Goal: Find specific page/section: Find specific page/section

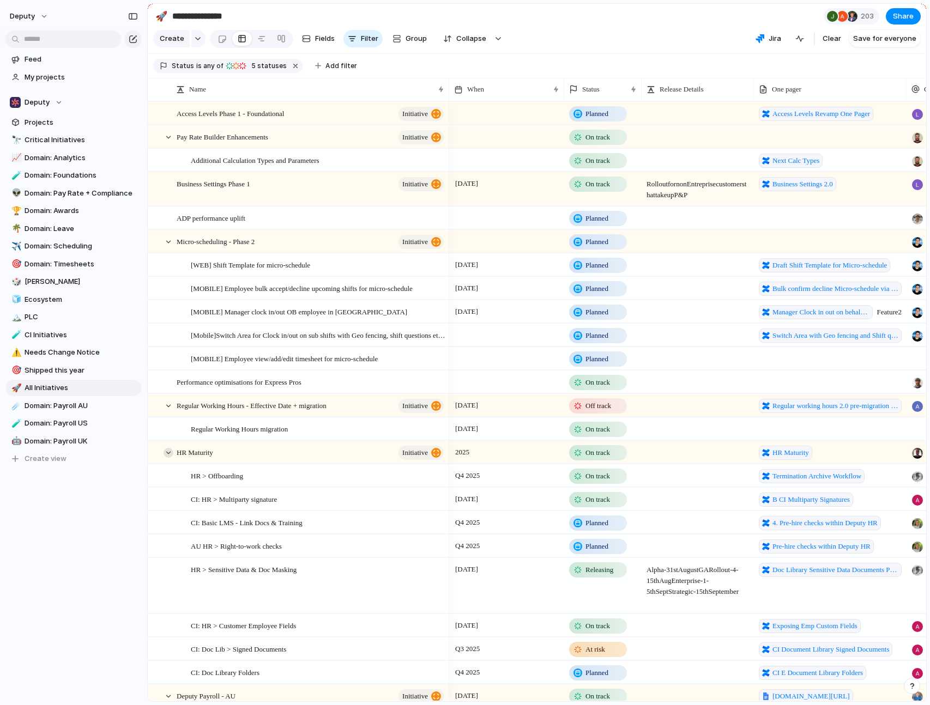
click at [167, 458] on div at bounding box center [169, 453] width 10 height 10
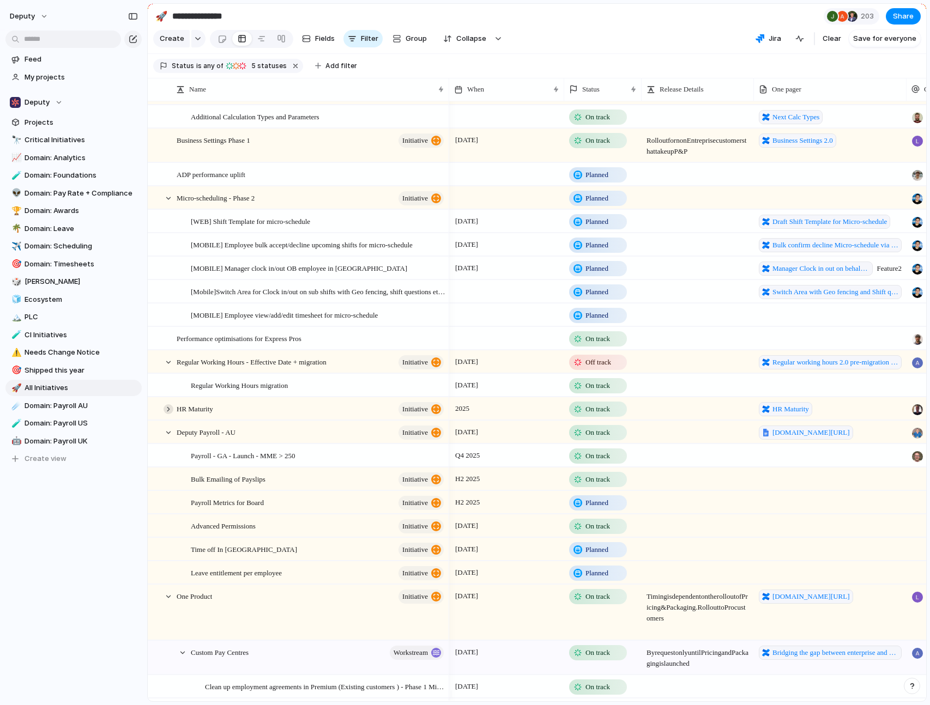
scroll to position [44, 0]
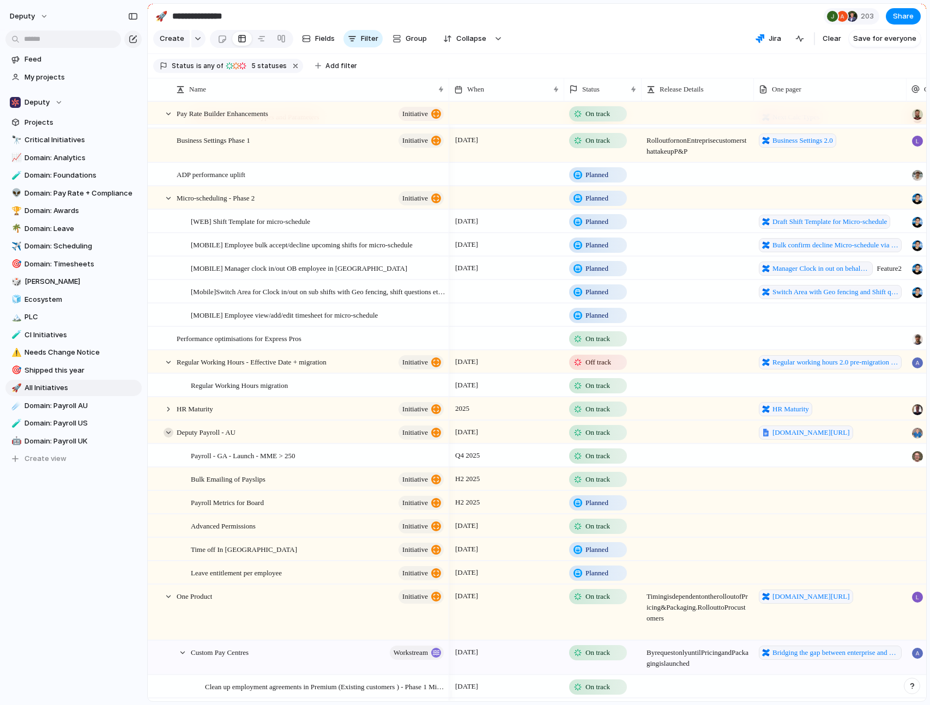
click at [168, 438] on div at bounding box center [169, 433] width 10 height 10
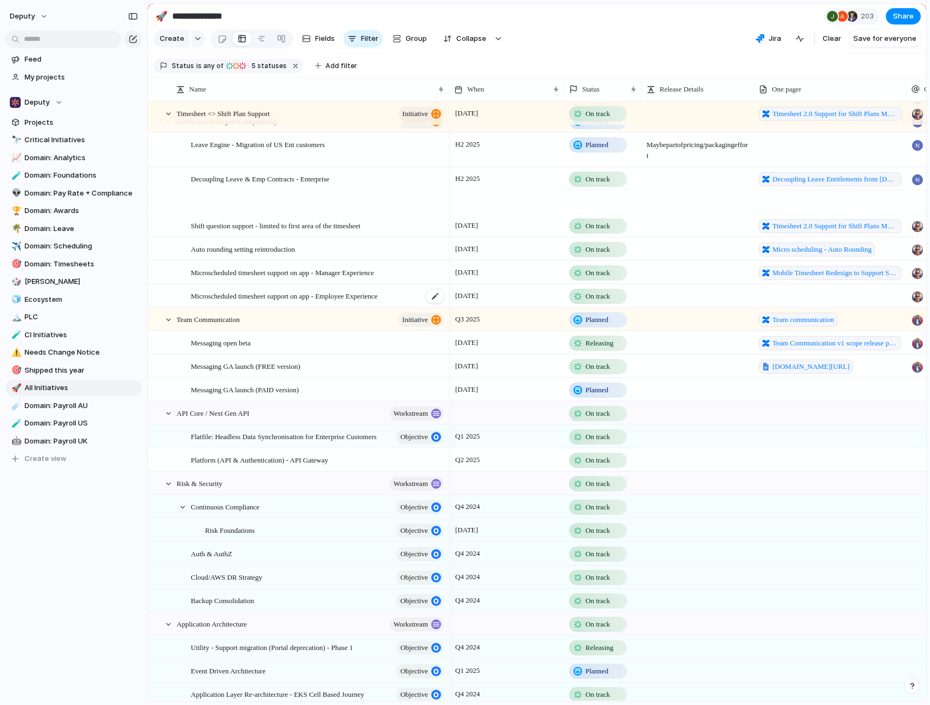
scroll to position [1112, 0]
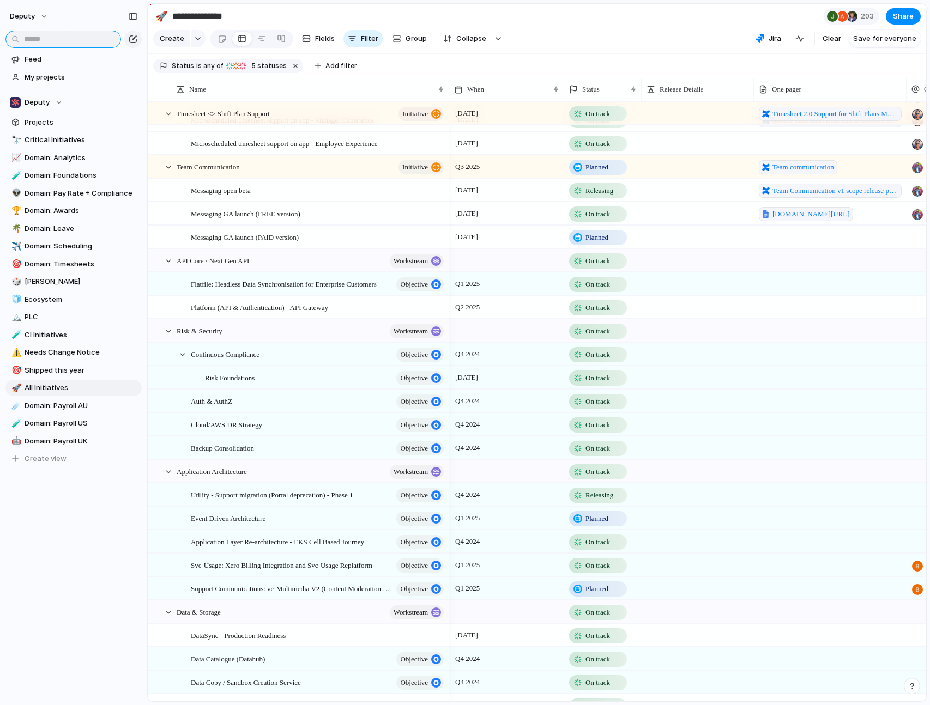
click at [78, 33] on input "text" at bounding box center [63, 39] width 116 height 17
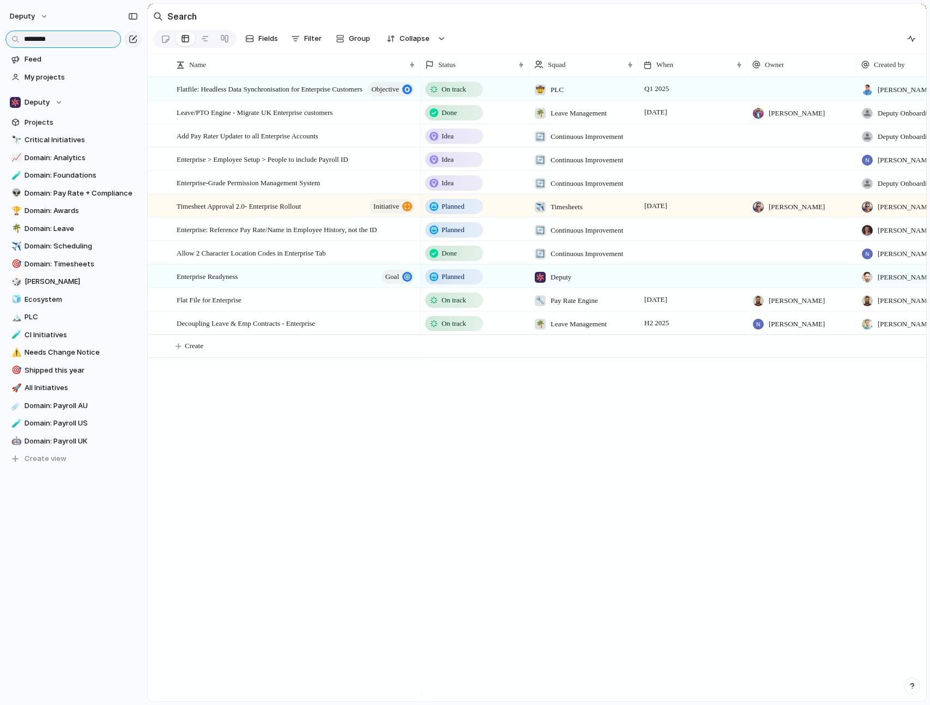
type input "********"
